Goal: Obtain resource: Download file/media

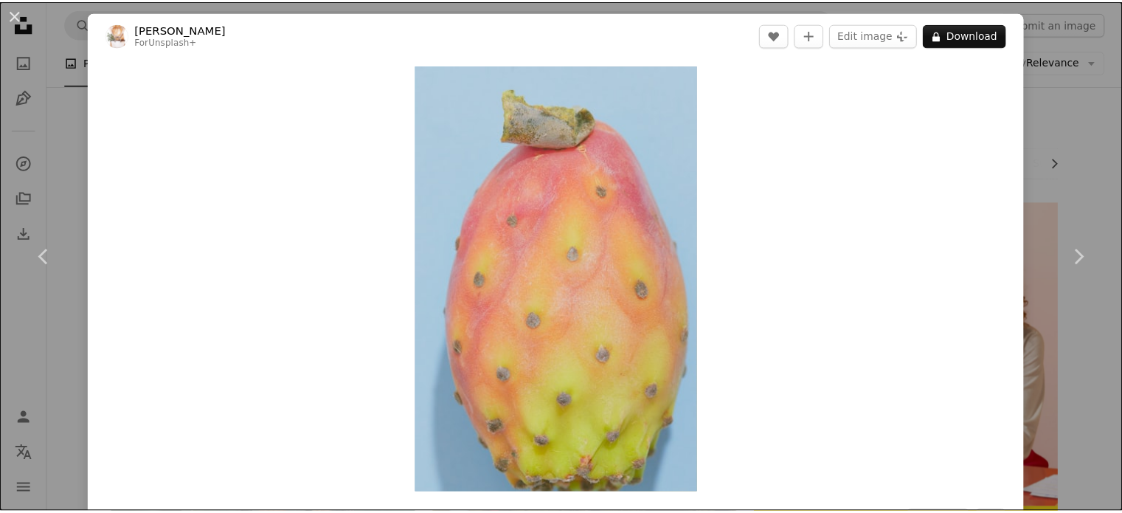
scroll to position [3006, 0]
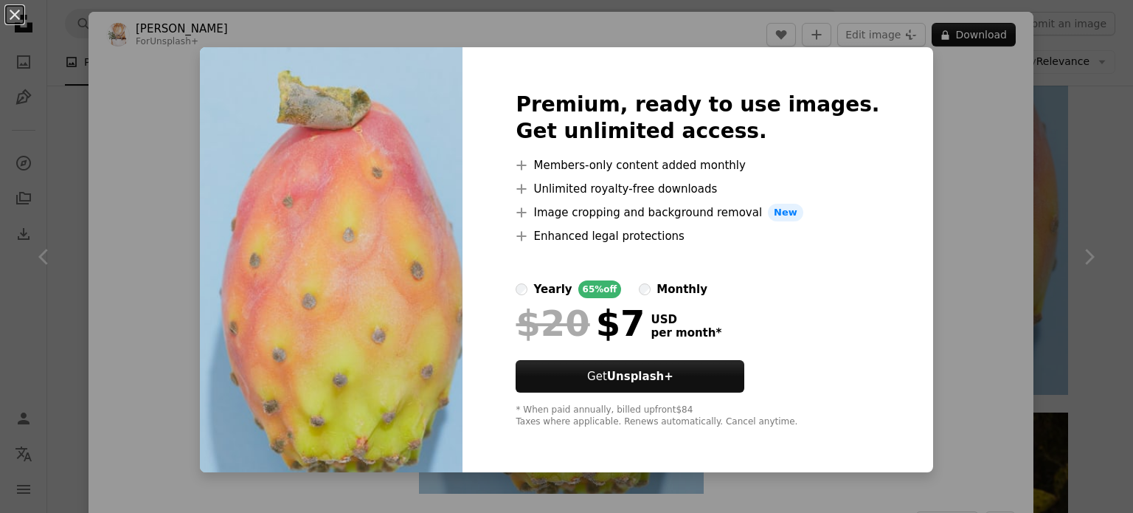
click at [961, 237] on div "An X shape Premium, ready to use images. Get unlimited access. A plus sign Memb…" at bounding box center [566, 256] width 1133 height 513
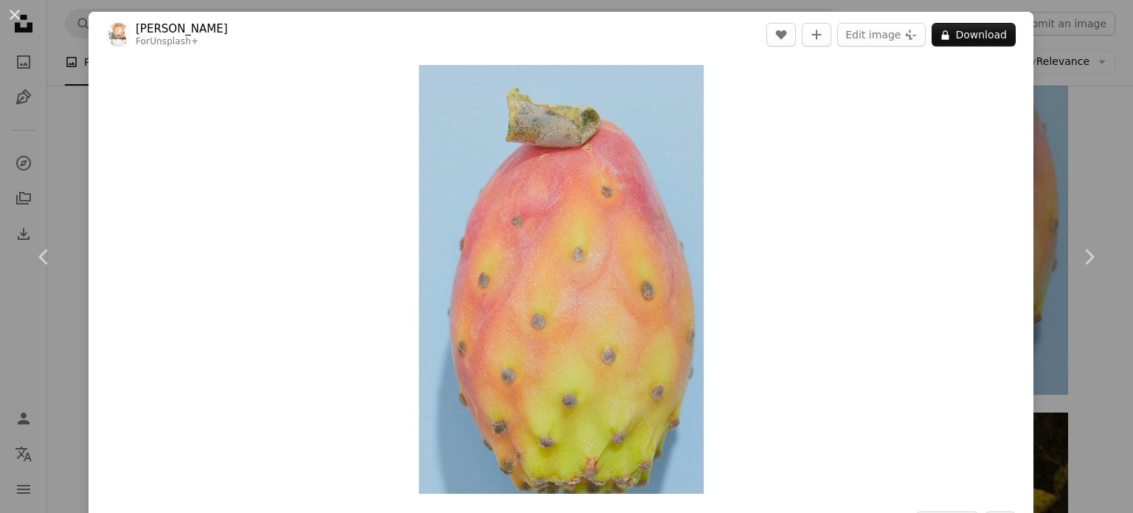
click at [1105, 106] on div "An X shape Chevron left Chevron right [PERSON_NAME] For Unsplash+ A heart A plu…" at bounding box center [566, 256] width 1133 height 513
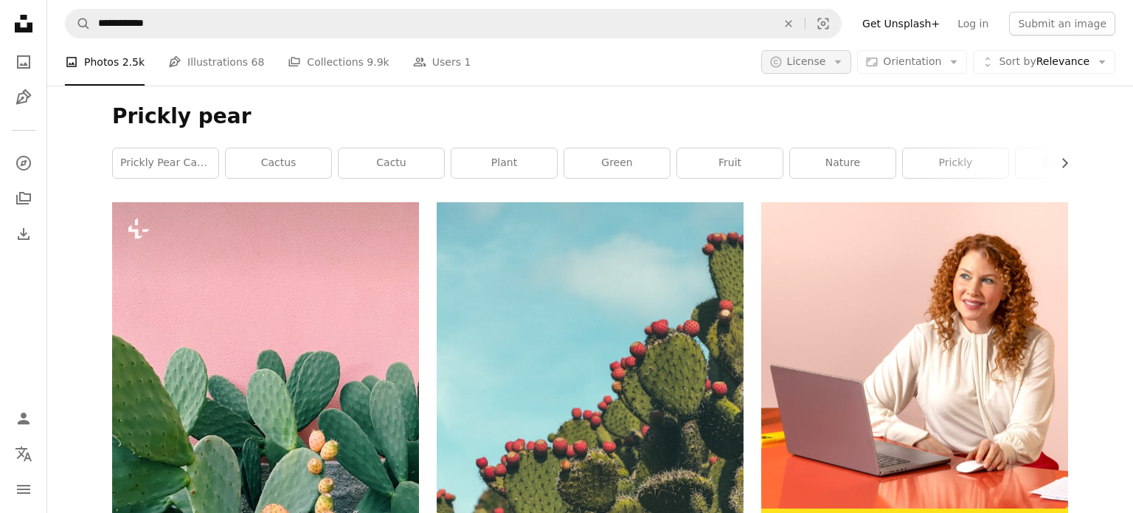
click at [841, 68] on icon "Arrow down" at bounding box center [837, 61] width 13 height 13
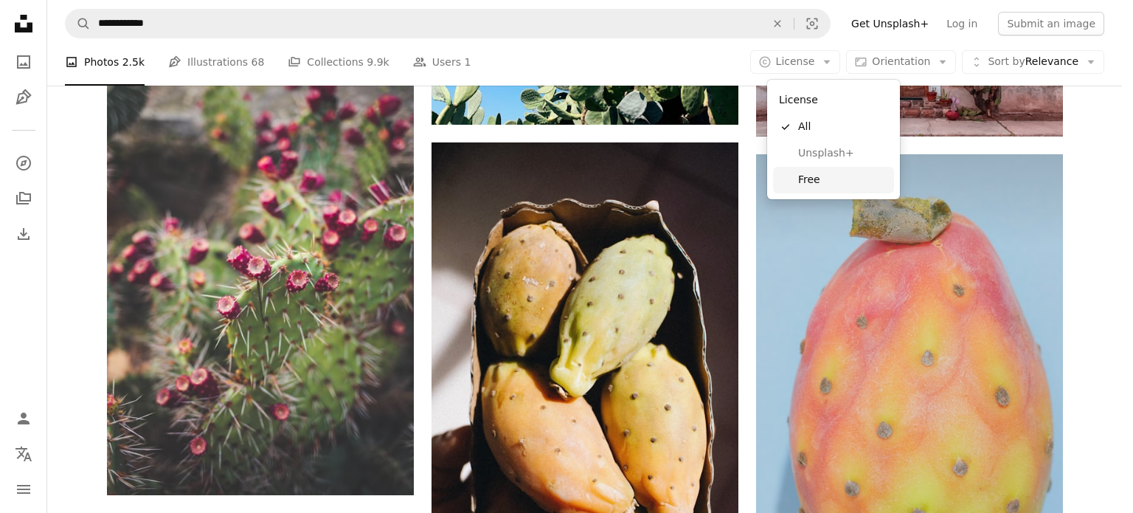
click at [832, 176] on span "Free" at bounding box center [843, 180] width 90 height 15
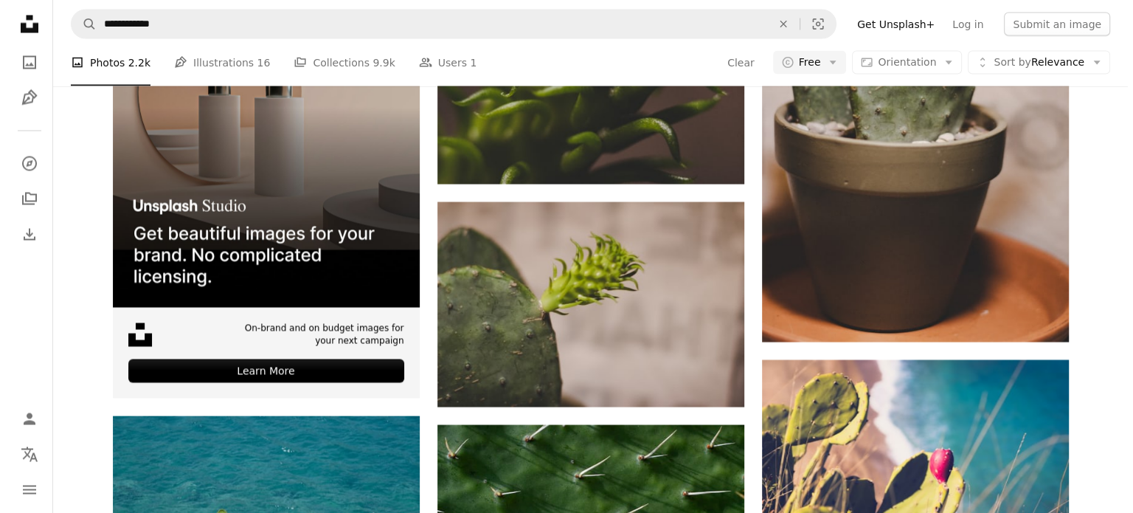
scroll to position [959, 0]
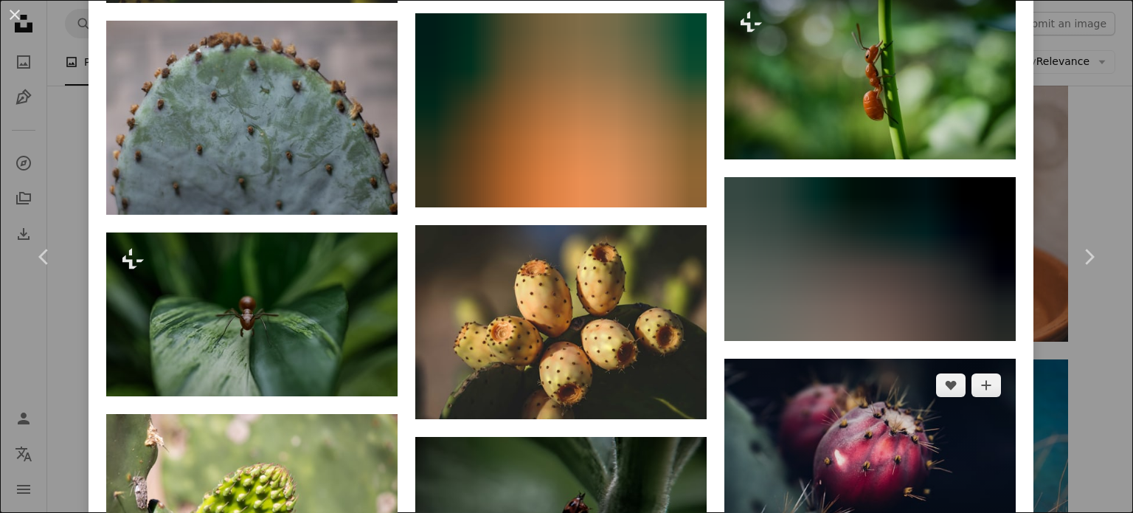
scroll to position [2379, 0]
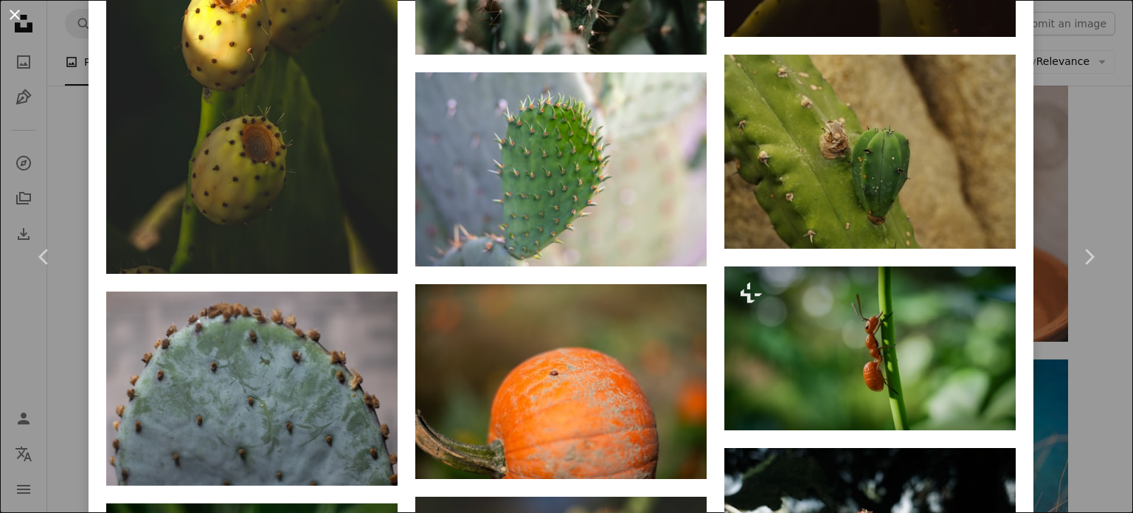
click at [14, 11] on button "An X shape" at bounding box center [15, 15] width 18 height 18
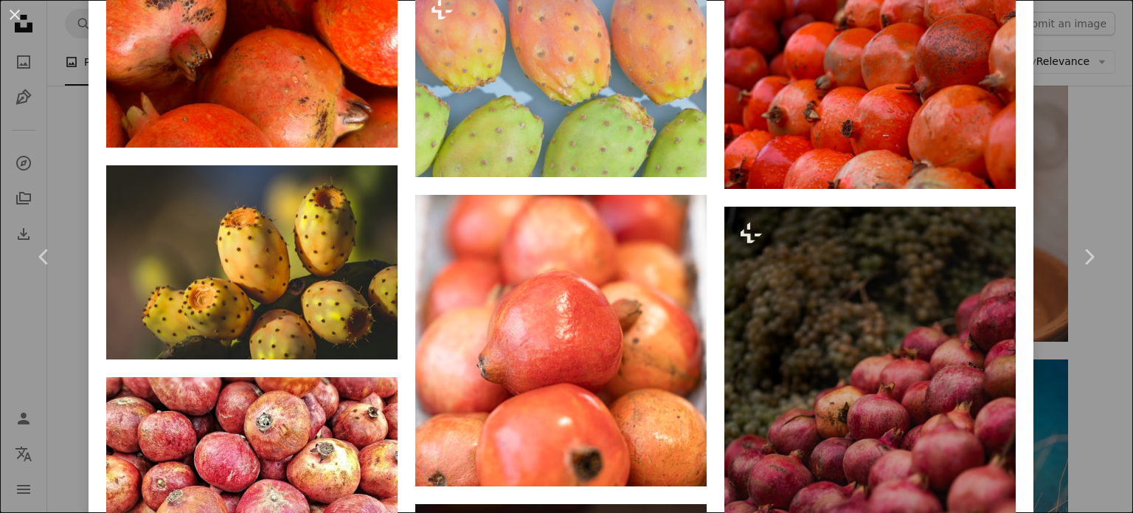
scroll to position [1475, 0]
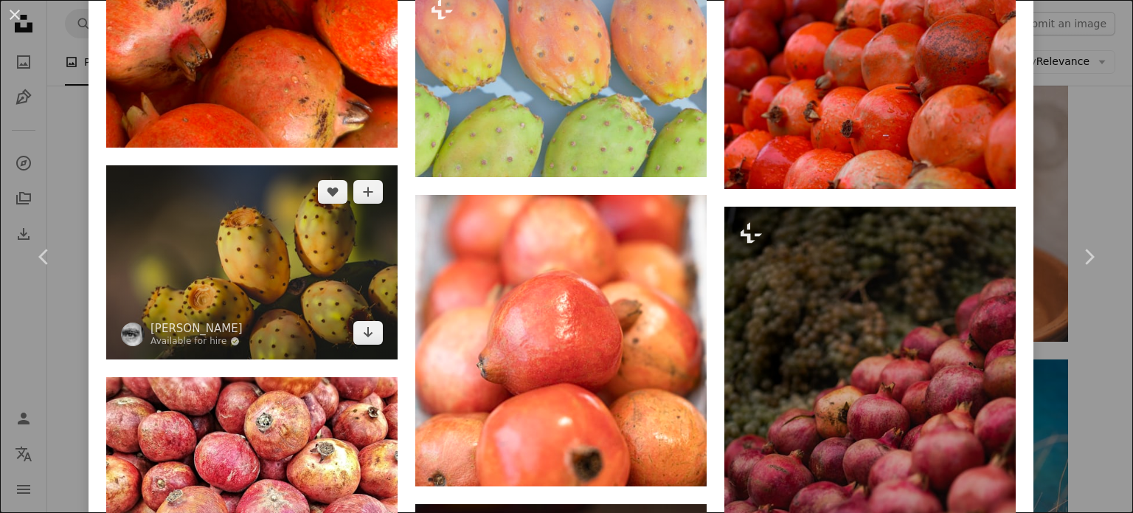
click at [254, 237] on img at bounding box center [251, 262] width 291 height 194
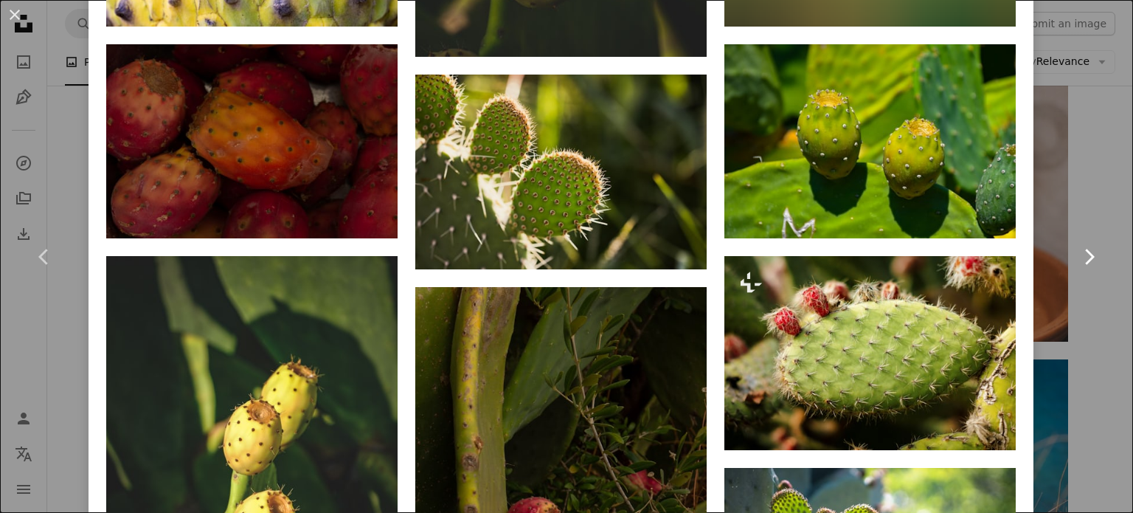
scroll to position [1844, 0]
